Goal: Transaction & Acquisition: Purchase product/service

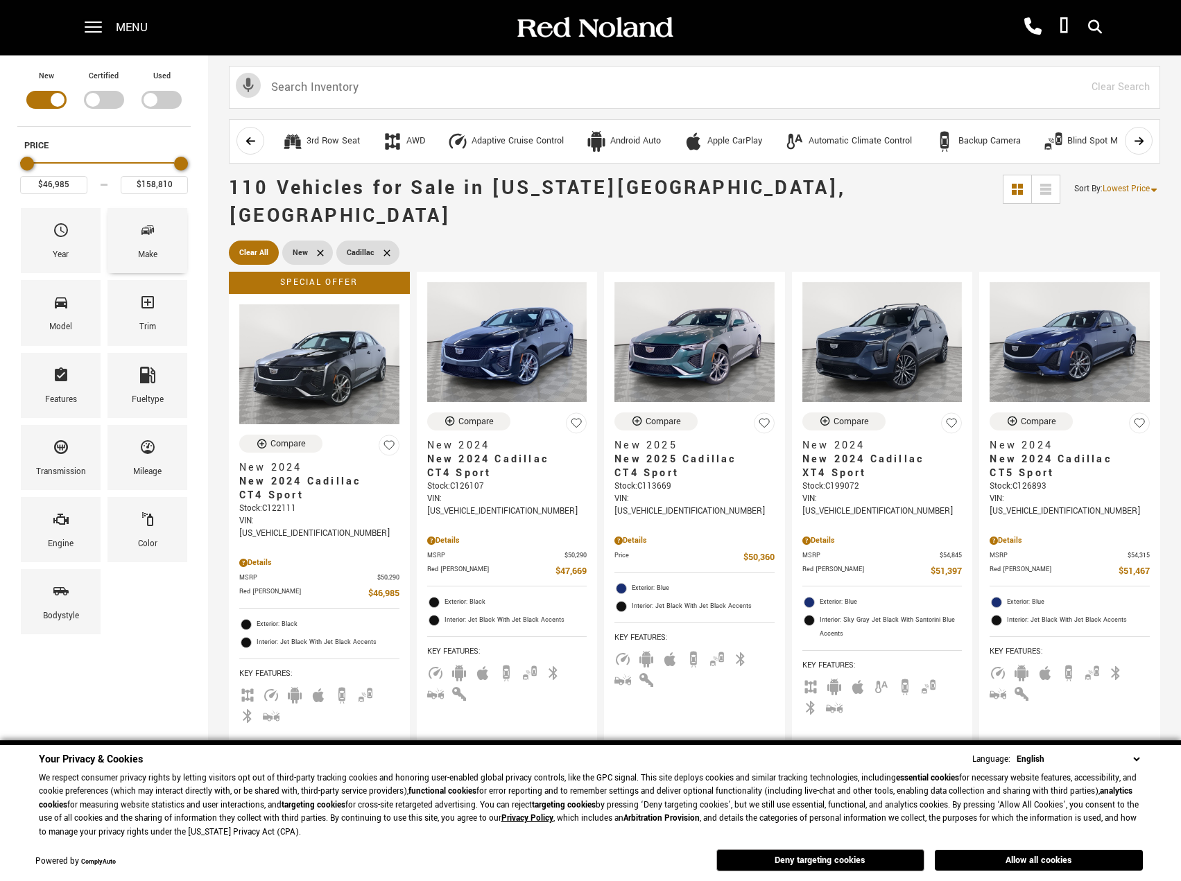
click at [148, 227] on icon "Make" at bounding box center [147, 230] width 17 height 17
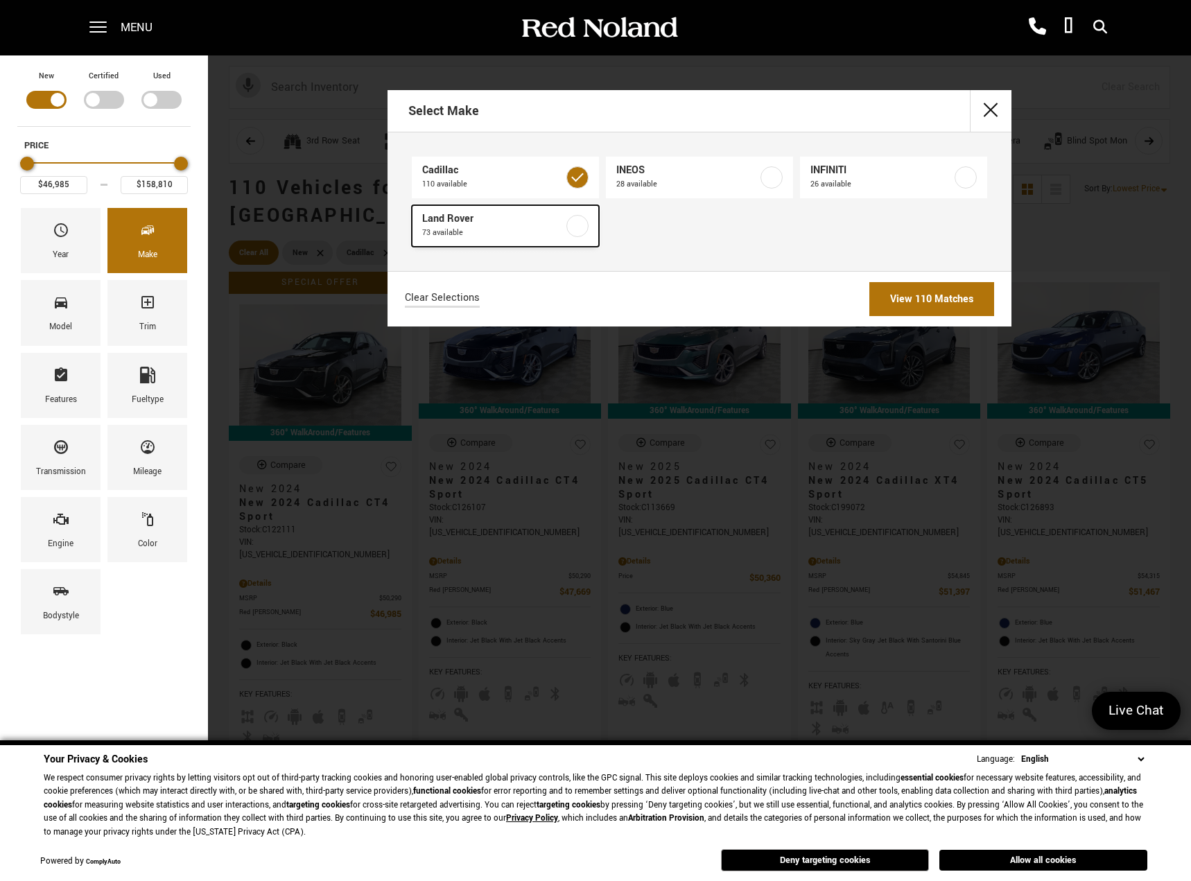
click at [580, 224] on label at bounding box center [577, 226] width 22 height 22
type input "$166,622"
checkbox input "true"
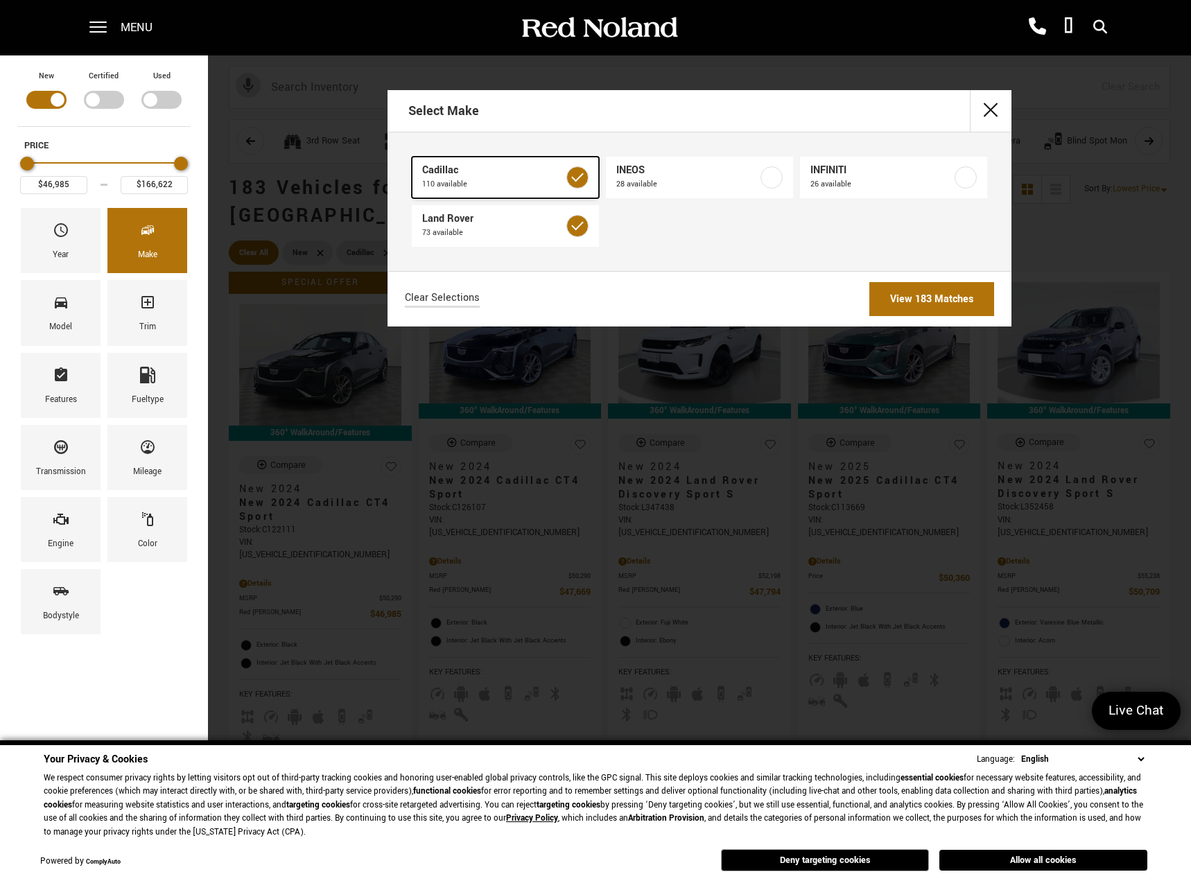
click at [585, 175] on label at bounding box center [577, 177] width 22 height 22
type input "$47,794"
checkbox input "false"
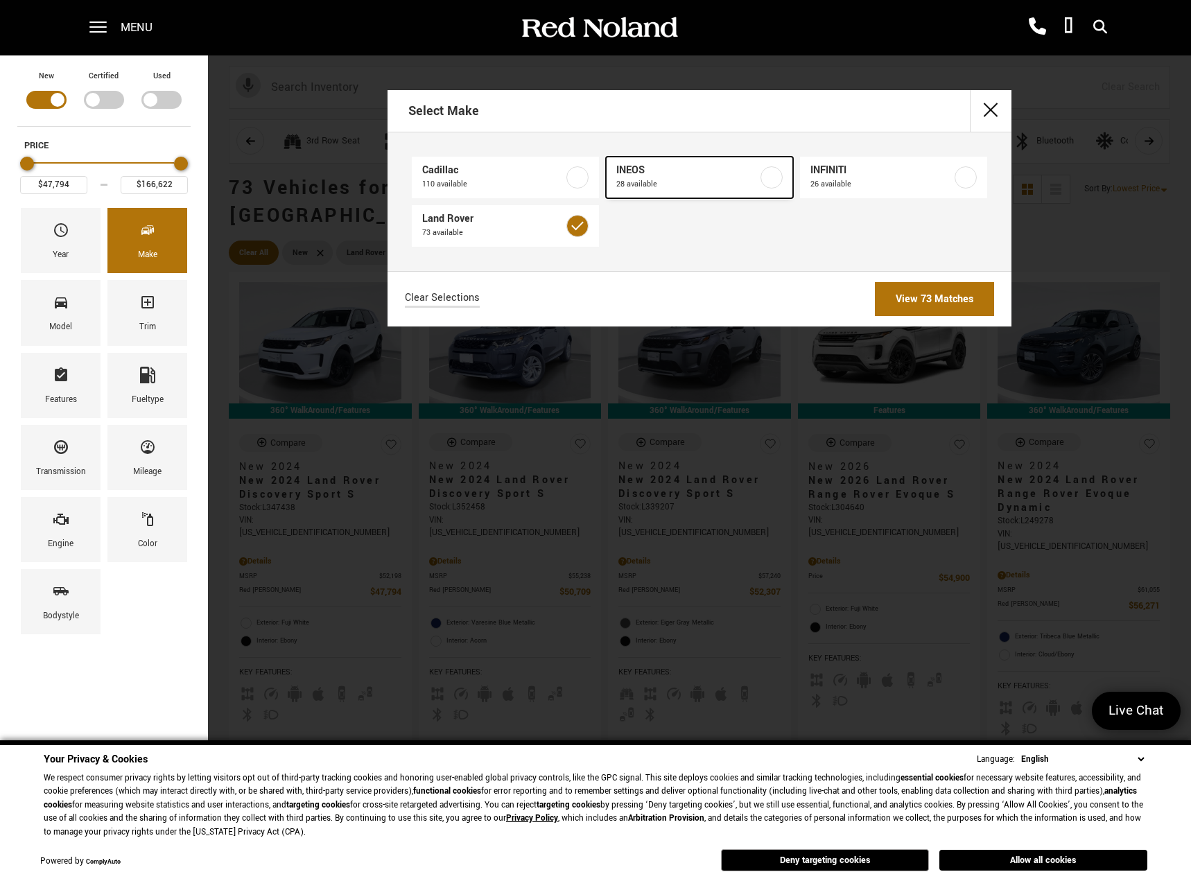
click at [772, 175] on label at bounding box center [772, 177] width 22 height 22
checkbox input "true"
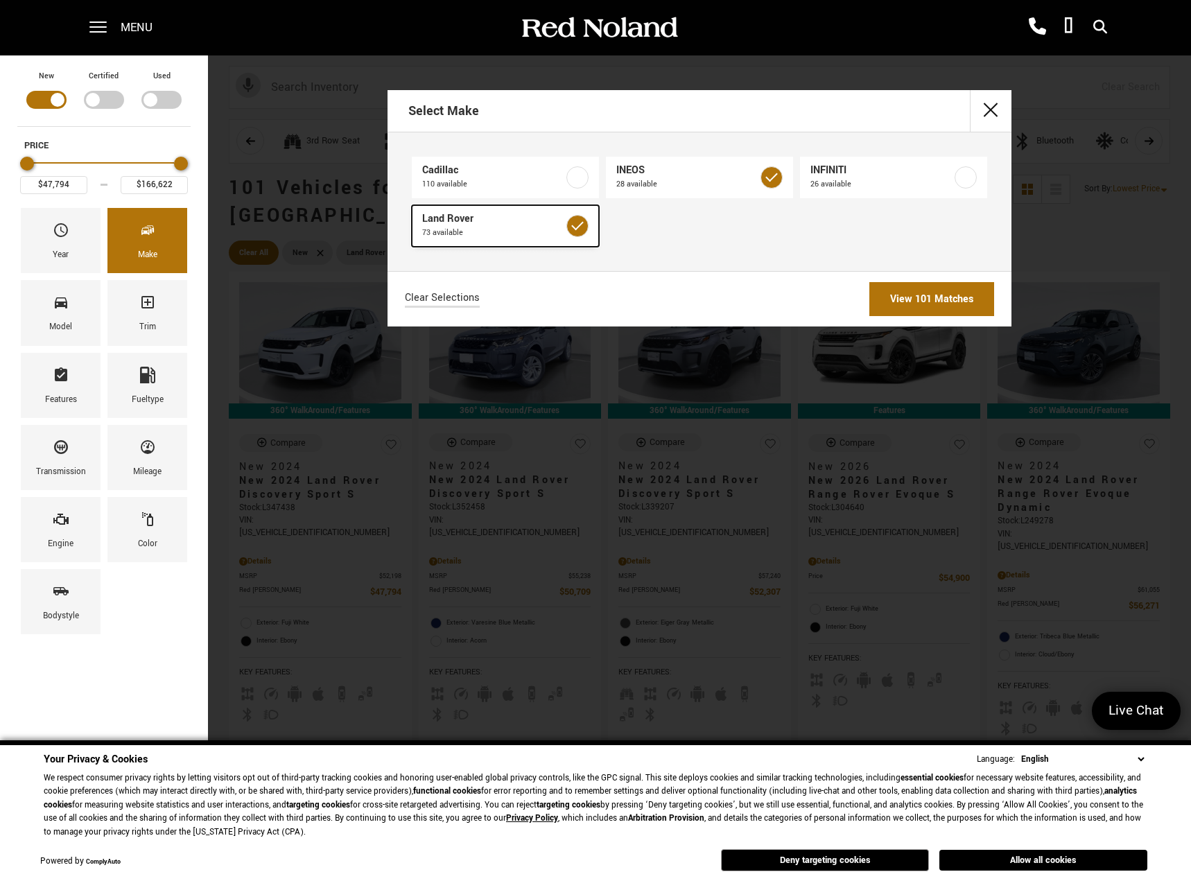
click at [576, 225] on label at bounding box center [577, 226] width 22 height 22
type input "$71,999"
type input "$99,640"
checkbox input "false"
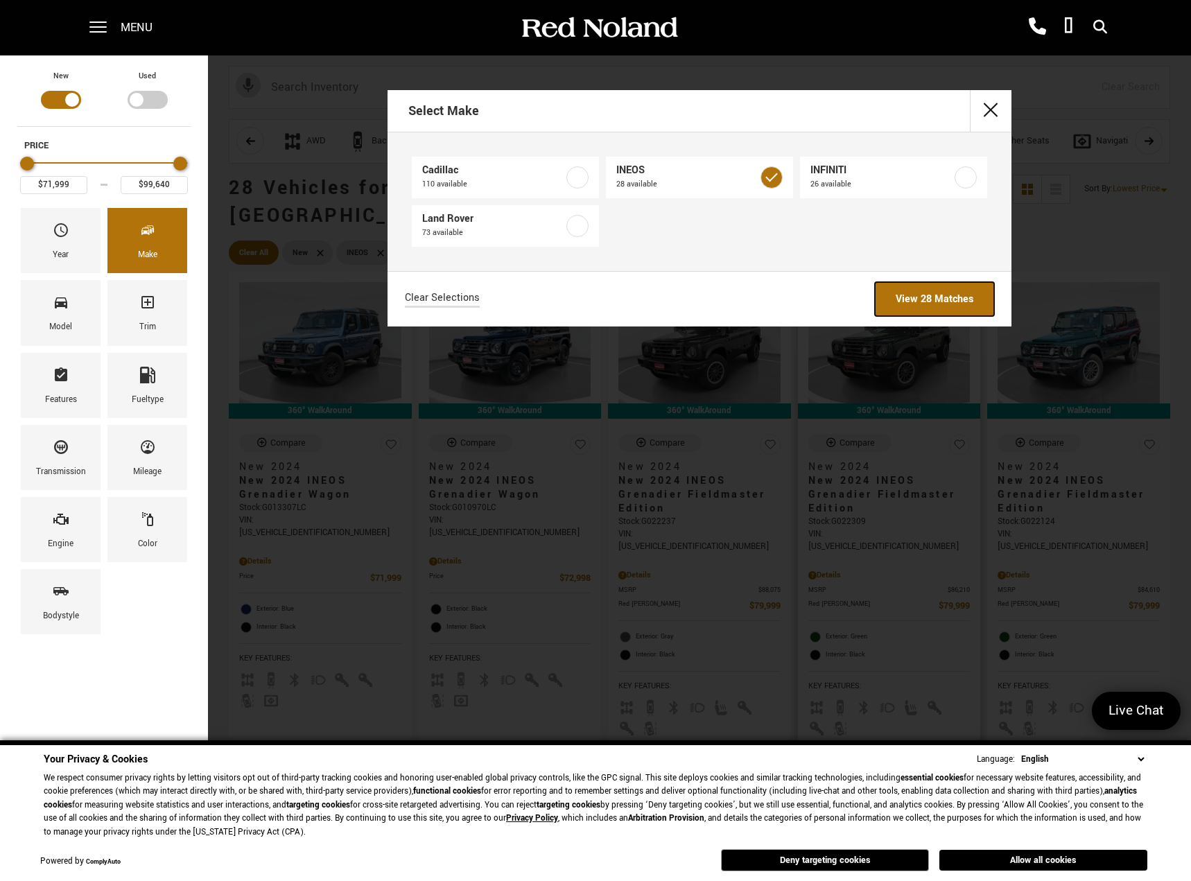
click at [904, 300] on link "View 28 Matches" at bounding box center [934, 299] width 119 height 34
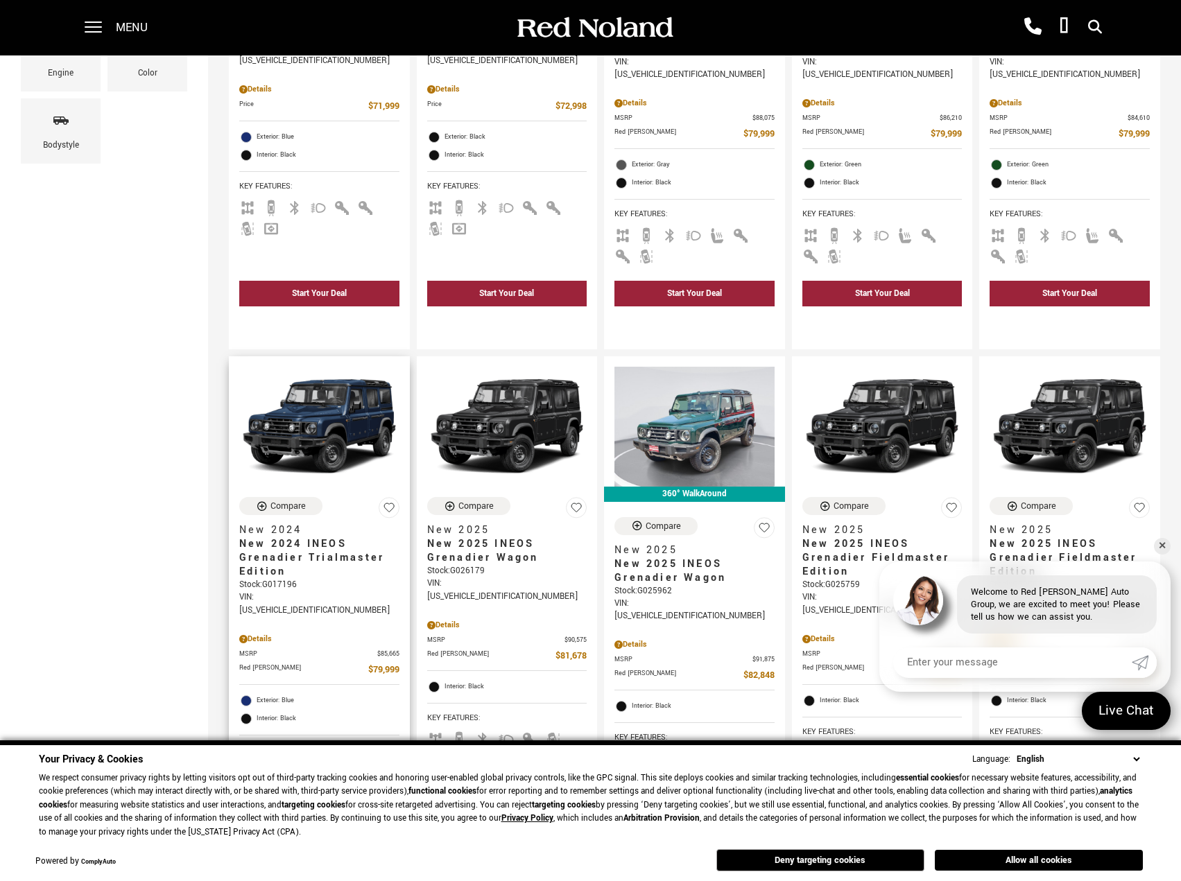
scroll to position [555, 0]
